Goal: Check status: Check status

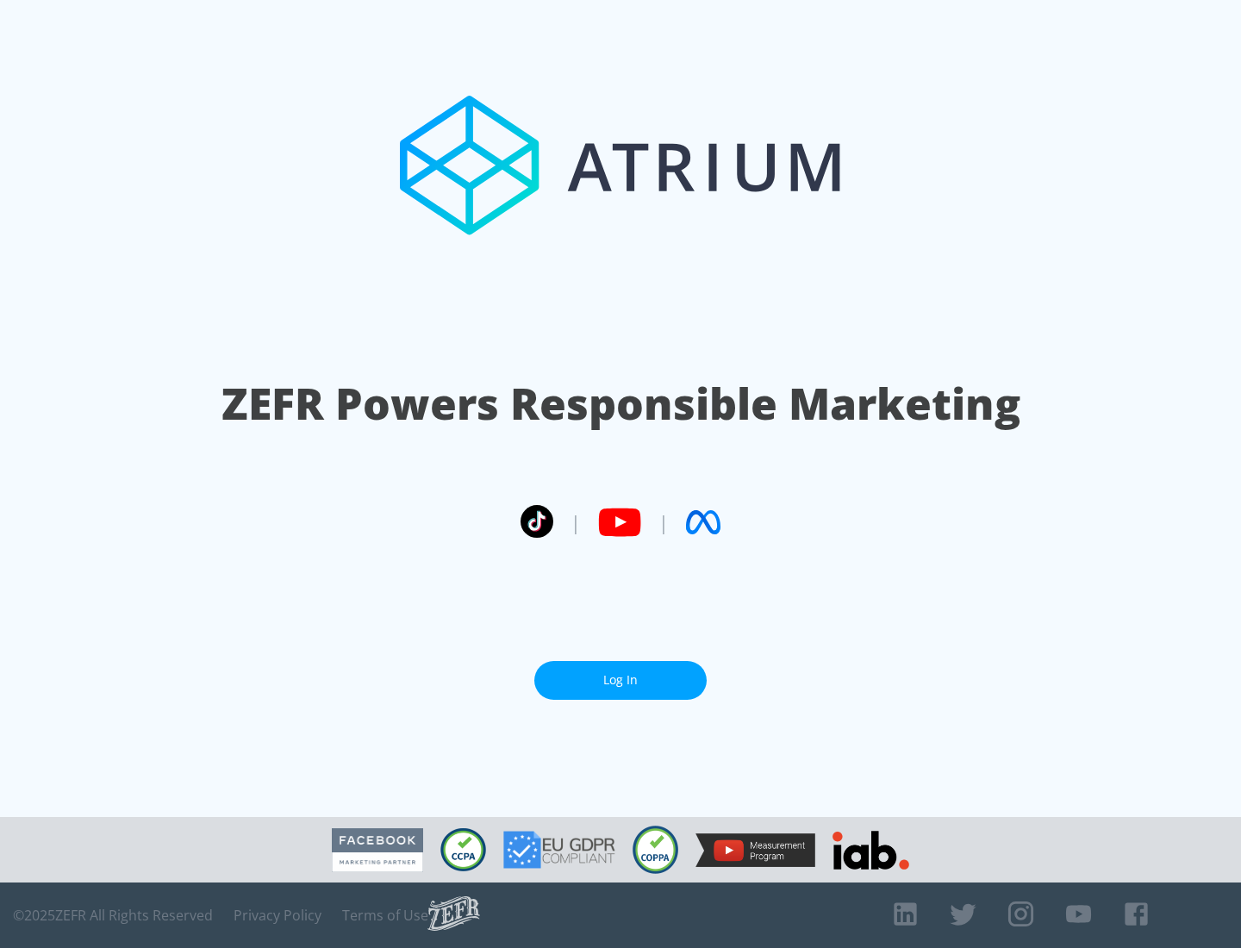
click at [621, 680] on link "Log In" at bounding box center [620, 680] width 172 height 39
